Goal: Task Accomplishment & Management: Complete application form

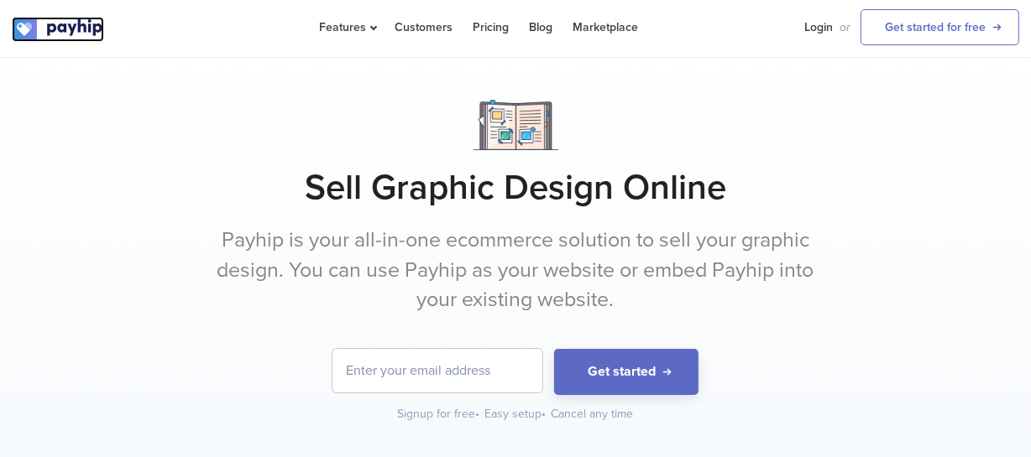
click at [34, 38] on img at bounding box center [58, 29] width 92 height 25
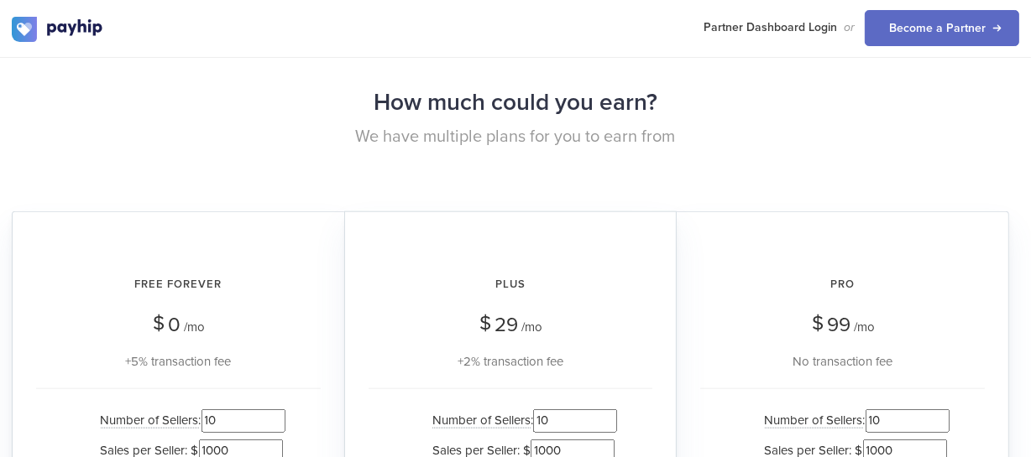
scroll to position [1679, 0]
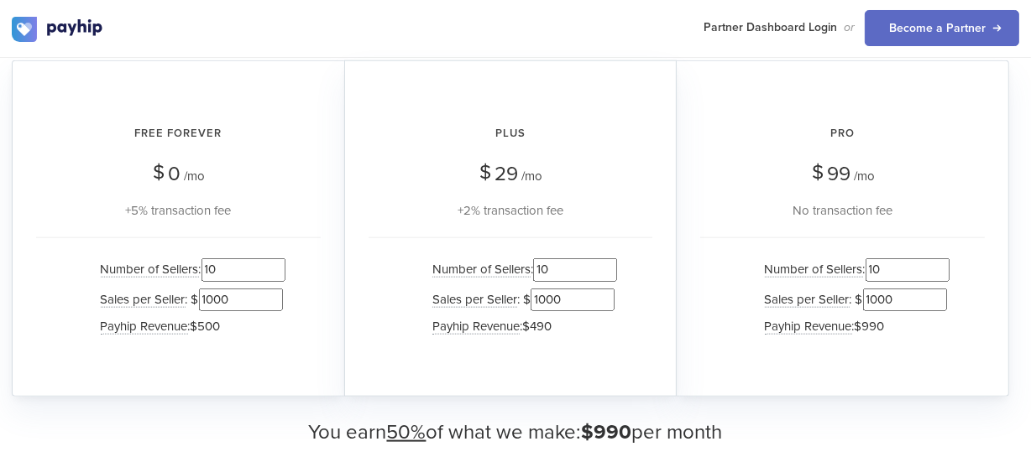
click at [146, 274] on li "Number of Sellers : 10" at bounding box center [188, 269] width 193 height 29
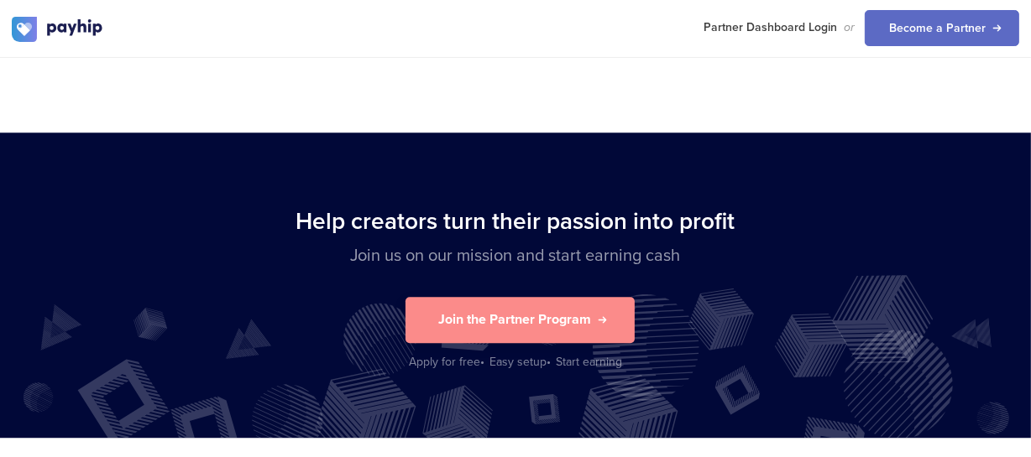
scroll to position [3976, 0]
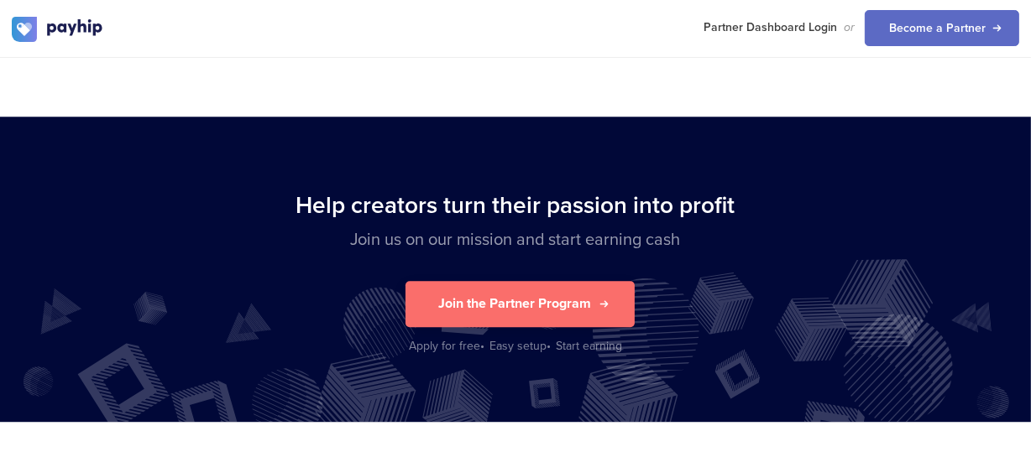
type input "300"
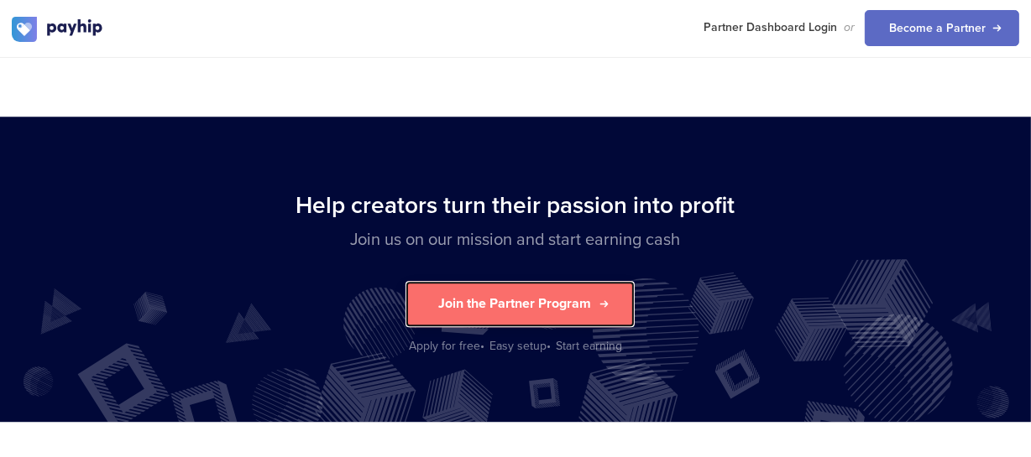
click at [571, 292] on button "Join the Partner Program" at bounding box center [519, 304] width 229 height 46
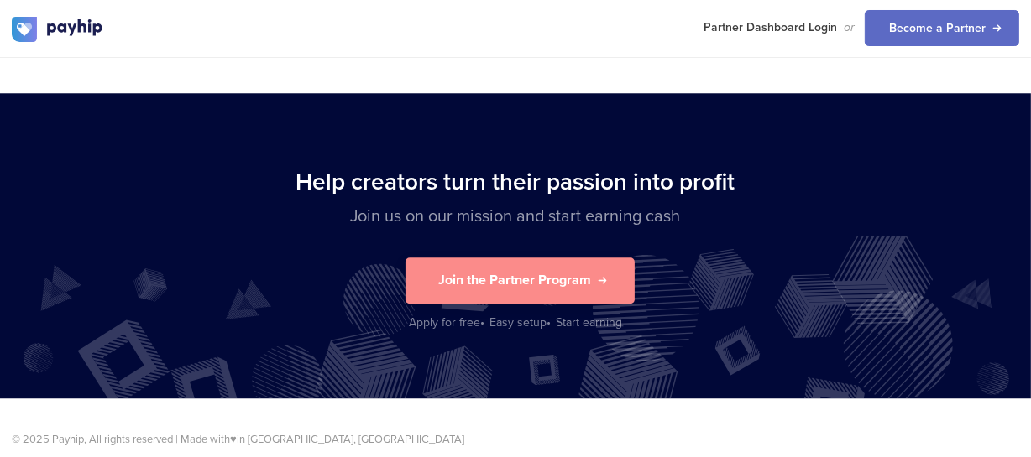
scroll to position [0, 0]
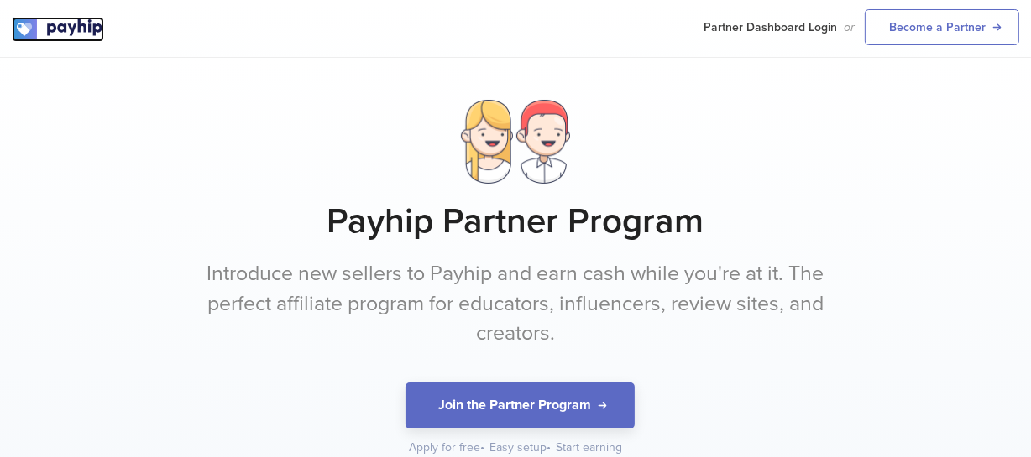
click at [78, 26] on img at bounding box center [58, 29] width 92 height 25
